Goal: Find specific page/section: Find specific page/section

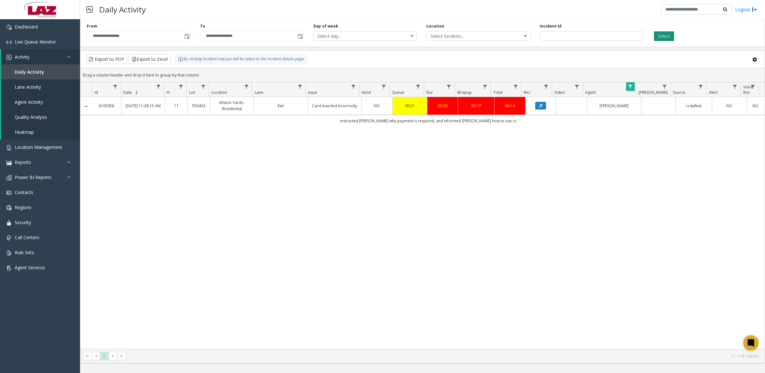
click at [662, 31] on button "Select" at bounding box center [664, 36] width 20 height 10
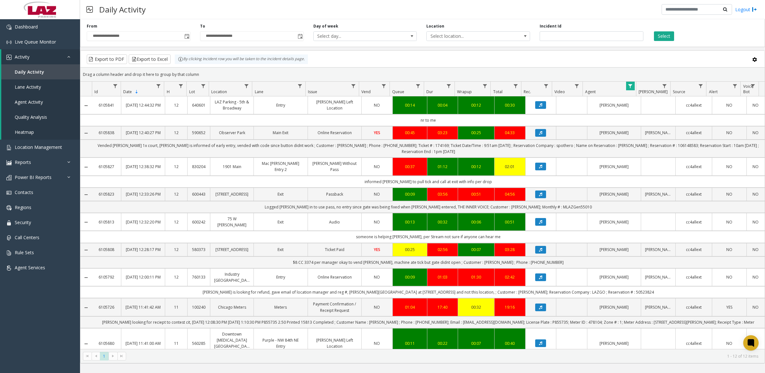
click at [440, 63] on div "Export to PDF Export to Excel By clicking Incident row you will be taken to the…" at bounding box center [423, 59] width 674 height 10
click at [629, 87] on span "Data table" at bounding box center [630, 86] width 5 height 5
click at [646, 175] on button "Clear" at bounding box center [644, 173] width 26 height 14
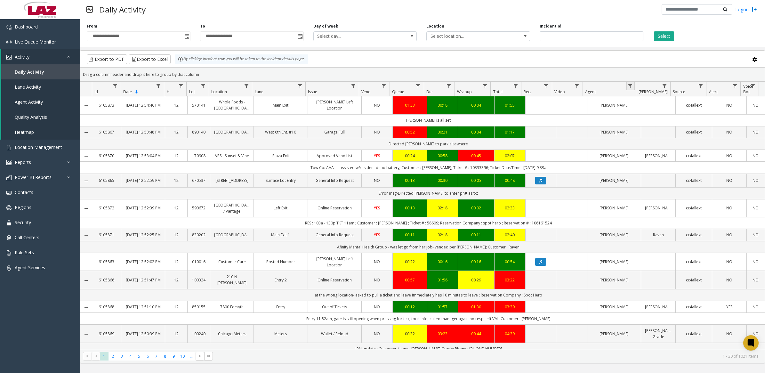
click at [632, 83] on link "Data table" at bounding box center [630, 86] width 9 height 9
click at [639, 110] on input "Agent Filter" at bounding box center [658, 114] width 54 height 11
type input "********"
click button "Filter" at bounding box center [672, 173] width 26 height 14
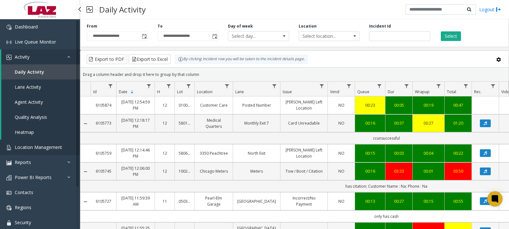
click at [35, 149] on span "Location Management" at bounding box center [38, 147] width 47 height 6
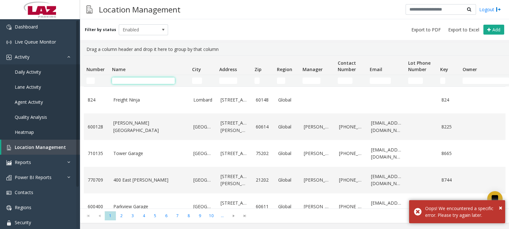
drag, startPoint x: 128, startPoint y: 81, endPoint x: 142, endPoint y: 79, distance: 14.3
click at [128, 81] on input "Name Filter" at bounding box center [143, 80] width 63 height 6
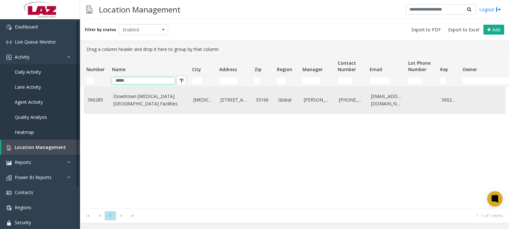
type input "*****"
click at [183, 106] on link "Downtown [MEDICAL_DATA][GEOGRAPHIC_DATA] Facilities" at bounding box center [149, 100] width 72 height 14
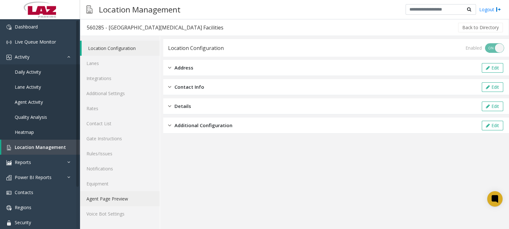
click at [107, 200] on link "Agent Page Preview" at bounding box center [120, 198] width 80 height 15
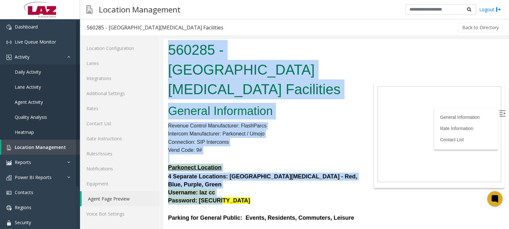
drag, startPoint x: 168, startPoint y: 46, endPoint x: 344, endPoint y: 176, distance: 219.2
click at [344, 176] on body "560285 - [GEOGRAPHIC_DATA][MEDICAL_DATA] Facilities General Information Revenue…" at bounding box center [335, 134] width 345 height 190
copy body "560285 - [GEOGRAPHIC_DATA][MEDICAL_DATA] Facilities General Information Revenue…"
click at [311, 154] on p at bounding box center [264, 158] width 192 height 8
